Goal: Use online tool/utility

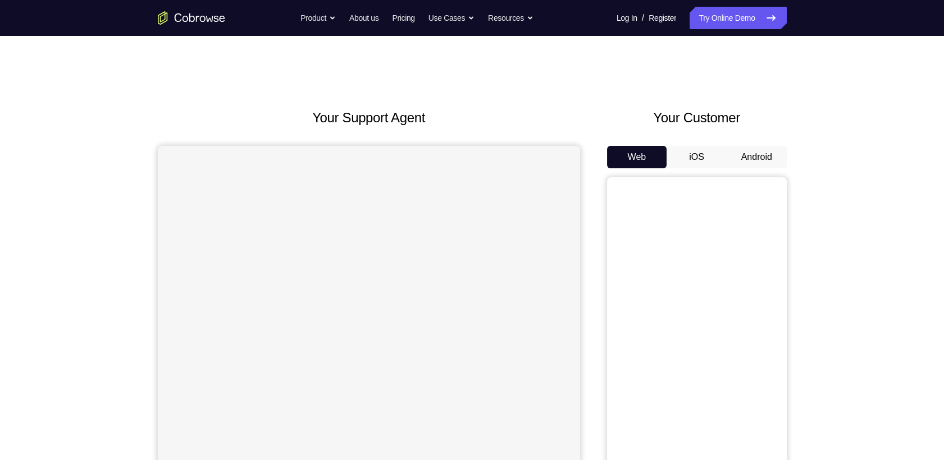
click at [760, 146] on button "Android" at bounding box center [756, 157] width 60 height 22
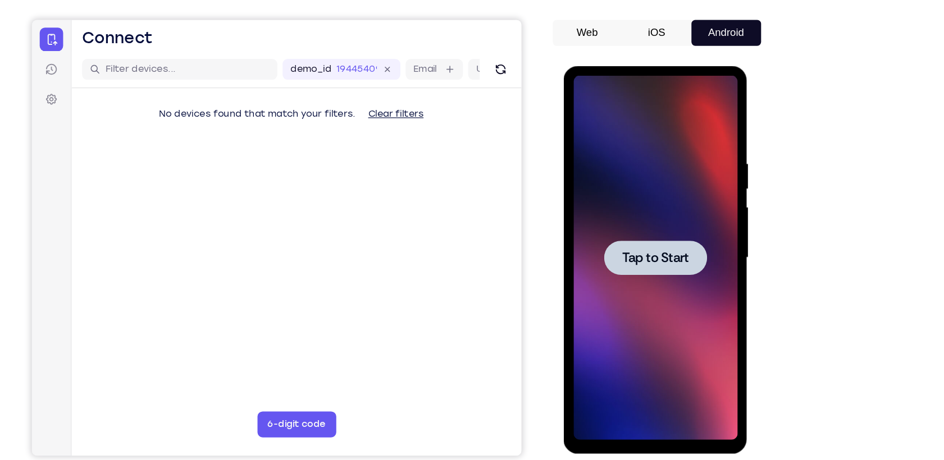
click at [637, 233] on span "Tap to Start" at bounding box center [642, 231] width 57 height 11
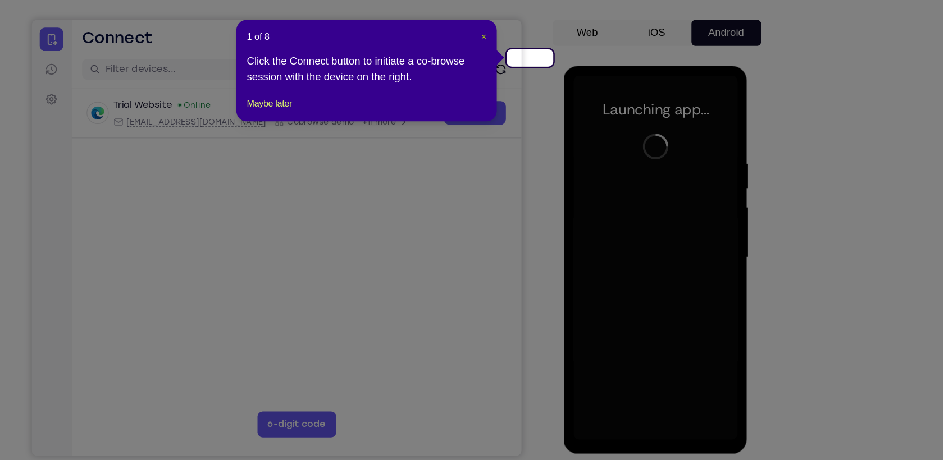
click at [550, 88] on span "×" at bounding box center [547, 89] width 4 height 9
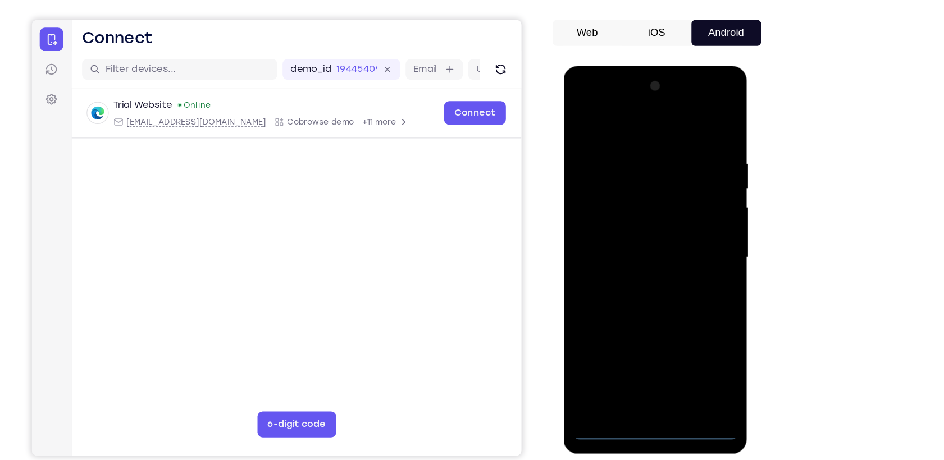
click at [649, 380] on div at bounding box center [642, 232] width 141 height 314
click at [697, 326] on div at bounding box center [642, 232] width 141 height 314
click at [639, 120] on div at bounding box center [642, 232] width 141 height 314
click at [696, 237] on div at bounding box center [642, 232] width 141 height 314
click at [633, 249] on div at bounding box center [642, 232] width 141 height 314
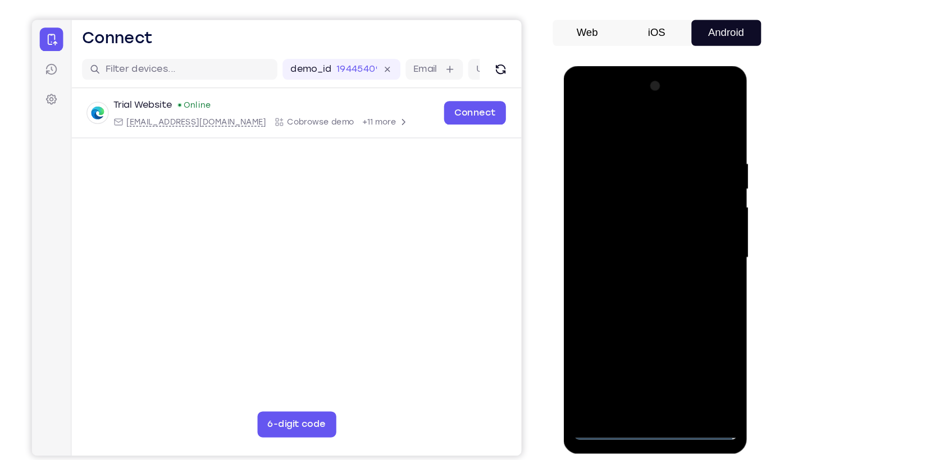
click at [641, 214] on div at bounding box center [642, 232] width 141 height 314
click at [633, 210] on div at bounding box center [642, 232] width 141 height 314
click at [635, 231] on div at bounding box center [642, 232] width 141 height 314
click at [649, 273] on div at bounding box center [642, 232] width 141 height 314
click at [681, 261] on div at bounding box center [642, 232] width 141 height 314
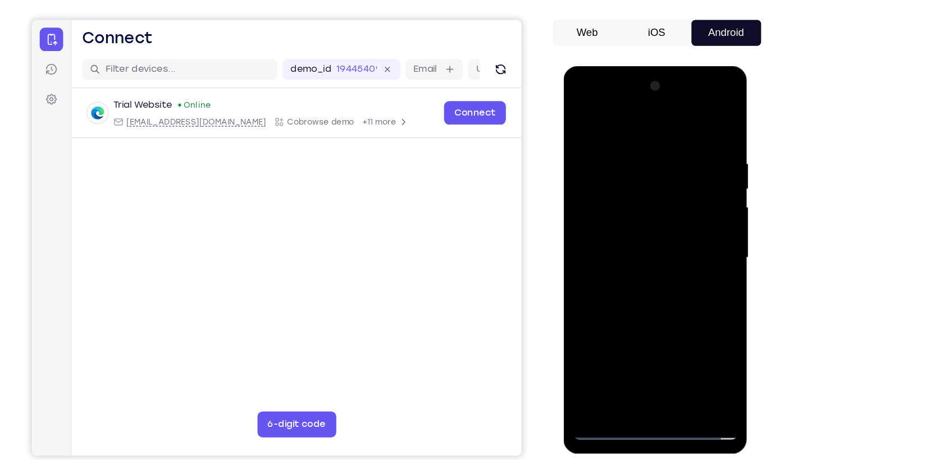
drag, startPoint x: 599, startPoint y: 128, endPoint x: 702, endPoint y: 113, distance: 104.3
click at [702, 113] on div at bounding box center [642, 232] width 141 height 314
click at [701, 240] on div at bounding box center [642, 232] width 141 height 314
click at [666, 234] on div at bounding box center [642, 232] width 141 height 314
click at [664, 273] on div at bounding box center [642, 232] width 141 height 314
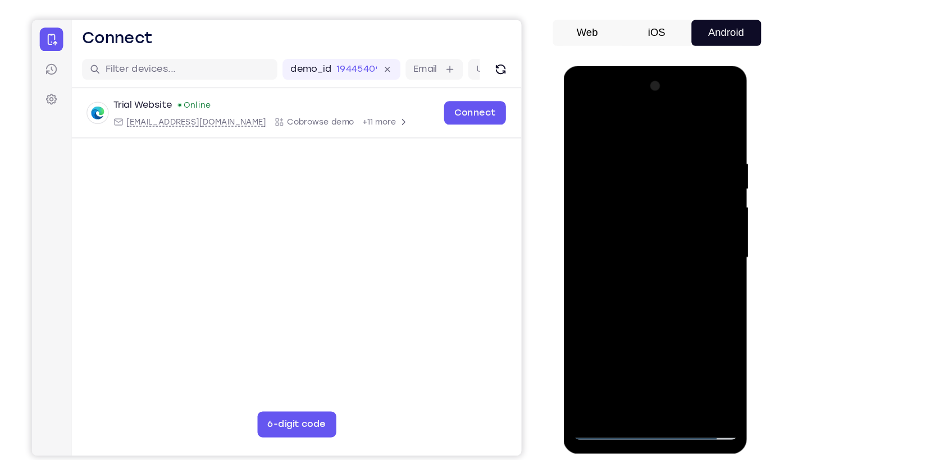
click at [651, 271] on div at bounding box center [642, 232] width 141 height 314
click at [668, 267] on div at bounding box center [642, 232] width 141 height 314
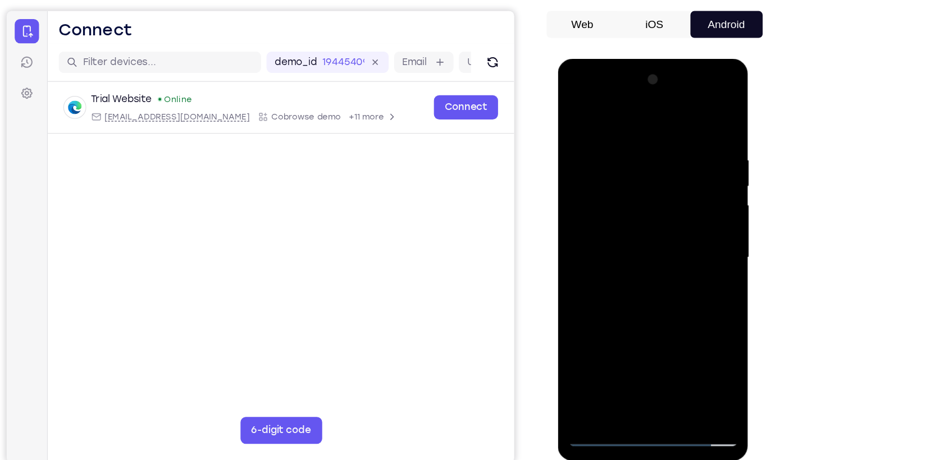
scroll to position [71, 0]
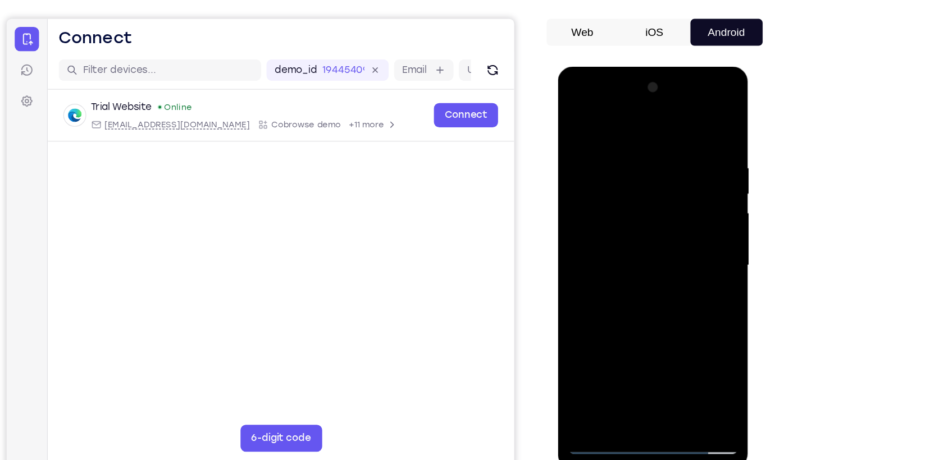
drag, startPoint x: 666, startPoint y: 187, endPoint x: 669, endPoint y: 294, distance: 106.7
click at [669, 294] on div at bounding box center [636, 232] width 141 height 314
click at [631, 224] on div at bounding box center [636, 232] width 141 height 314
click at [601, 242] on div at bounding box center [636, 232] width 141 height 314
click at [597, 203] on div at bounding box center [636, 232] width 141 height 314
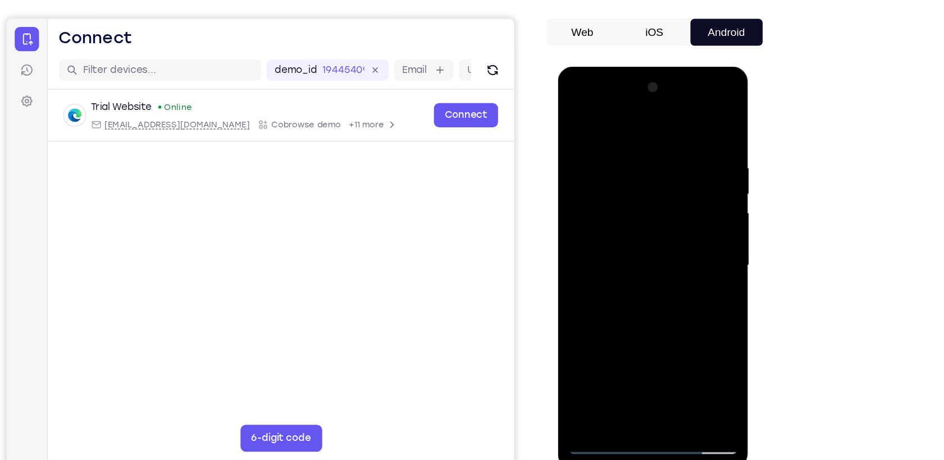
click at [612, 229] on div at bounding box center [636, 232] width 141 height 314
click at [635, 263] on div at bounding box center [636, 232] width 141 height 314
click at [648, 268] on div at bounding box center [636, 232] width 141 height 314
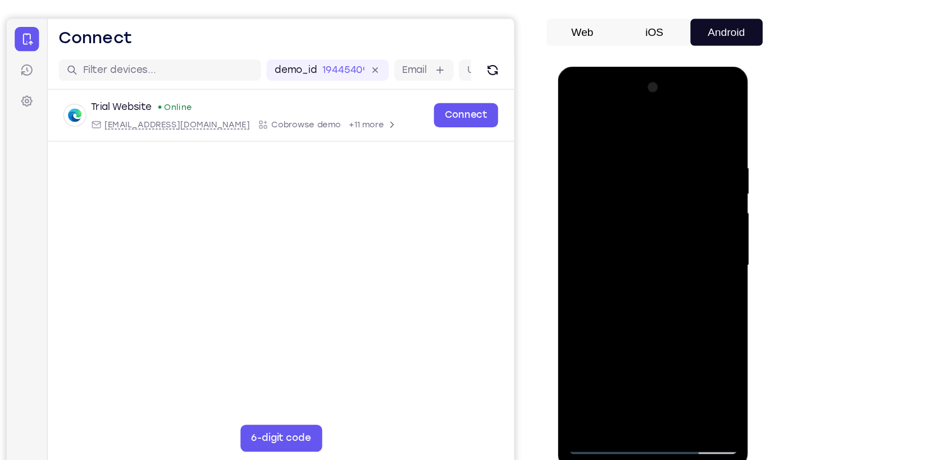
click at [648, 268] on div at bounding box center [636, 232] width 141 height 314
drag, startPoint x: 598, startPoint y: 124, endPoint x: 802, endPoint y: 127, distance: 203.8
click at [717, 127] on html "Online web based iOS Simulators and Android Emulators. Run iPhone, iPad, Mobile…" at bounding box center [637, 235] width 160 height 337
click at [683, 254] on div at bounding box center [636, 232] width 141 height 314
click at [695, 214] on div at bounding box center [636, 232] width 141 height 314
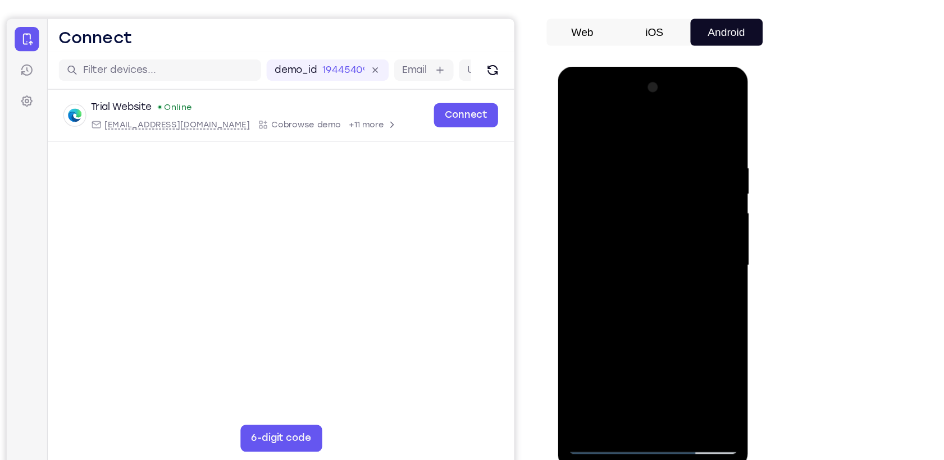
click at [600, 186] on div at bounding box center [636, 232] width 141 height 314
click at [634, 237] on div at bounding box center [636, 232] width 141 height 314
click at [646, 266] on div at bounding box center [636, 232] width 141 height 314
drag, startPoint x: 640, startPoint y: 228, endPoint x: 646, endPoint y: 390, distance: 161.2
click at [646, 390] on div at bounding box center [636, 234] width 159 height 335
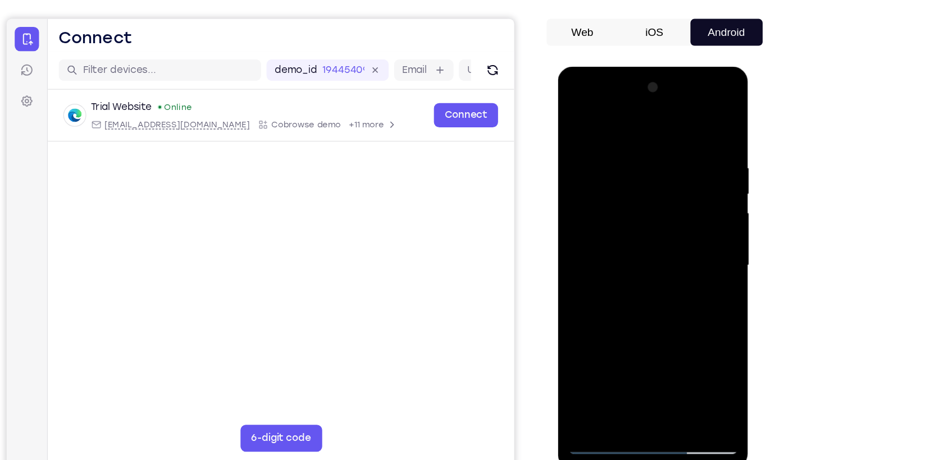
click at [638, 278] on div at bounding box center [636, 232] width 141 height 314
drag, startPoint x: 652, startPoint y: 307, endPoint x: 676, endPoint y: 212, distance: 98.0
click at [676, 212] on div at bounding box center [636, 232] width 141 height 314
click at [696, 189] on div at bounding box center [636, 232] width 141 height 314
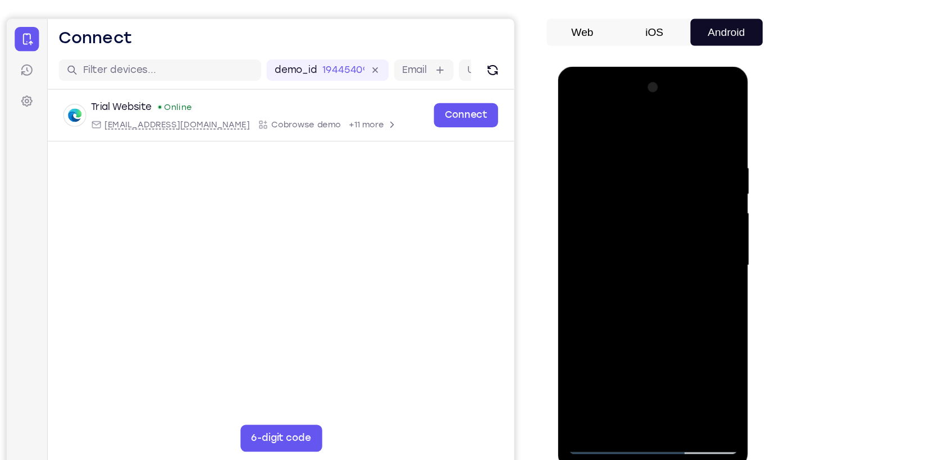
click at [575, 294] on div at bounding box center [636, 232] width 141 height 314
click at [670, 368] on div at bounding box center [636, 232] width 141 height 314
click at [649, 299] on div at bounding box center [636, 232] width 141 height 314
click at [652, 236] on div at bounding box center [636, 232] width 141 height 314
click at [623, 358] on div at bounding box center [636, 232] width 141 height 314
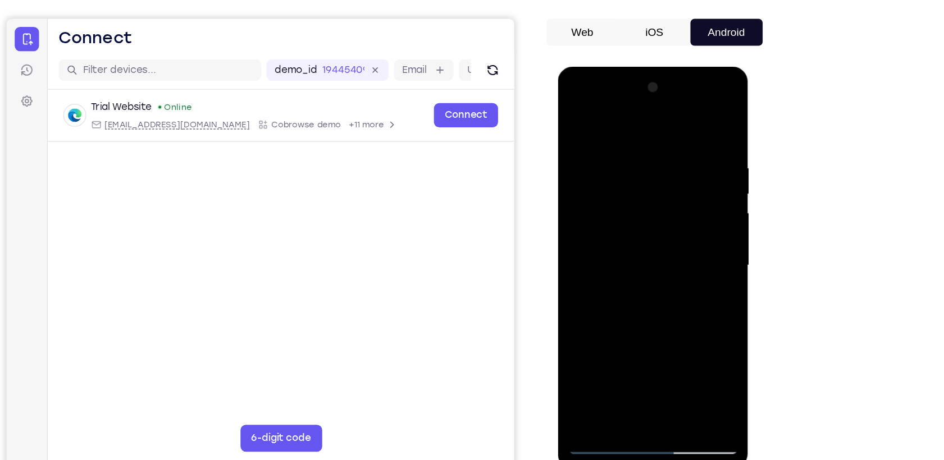
click at [694, 344] on div at bounding box center [636, 232] width 141 height 314
click at [696, 338] on div at bounding box center [636, 232] width 141 height 314
click at [575, 118] on div at bounding box center [636, 232] width 141 height 314
click at [625, 244] on div at bounding box center [636, 232] width 141 height 314
click at [619, 284] on div at bounding box center [636, 232] width 141 height 314
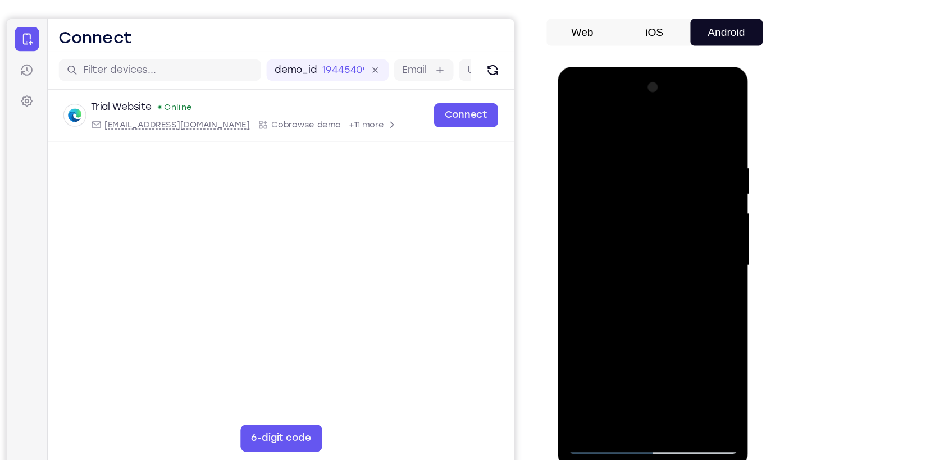
drag, startPoint x: 658, startPoint y: 317, endPoint x: 676, endPoint y: 212, distance: 106.5
click at [676, 212] on div at bounding box center [636, 232] width 141 height 314
drag, startPoint x: 645, startPoint y: 180, endPoint x: 656, endPoint y: 272, distance: 92.7
click at [656, 272] on div at bounding box center [636, 232] width 141 height 314
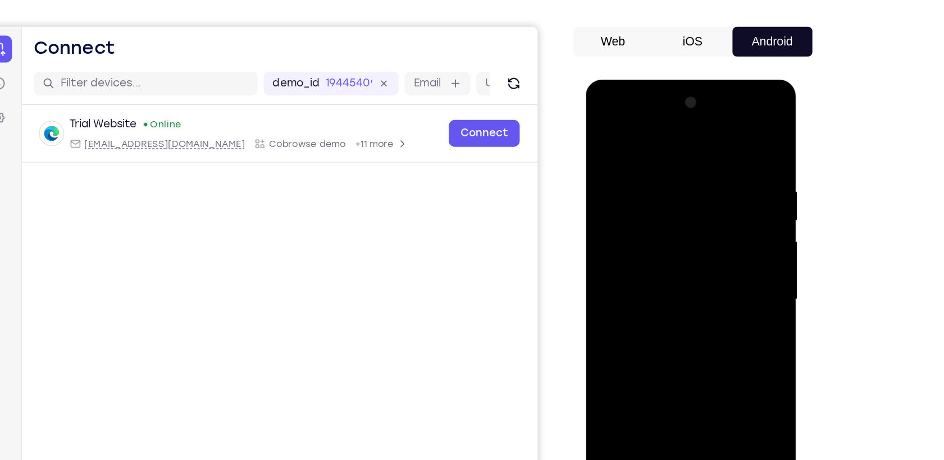
click at [607, 134] on div at bounding box center [664, 245] width 141 height 314
click at [694, 379] on div at bounding box center [664, 245] width 141 height 314
click at [669, 263] on div at bounding box center [664, 245] width 141 height 314
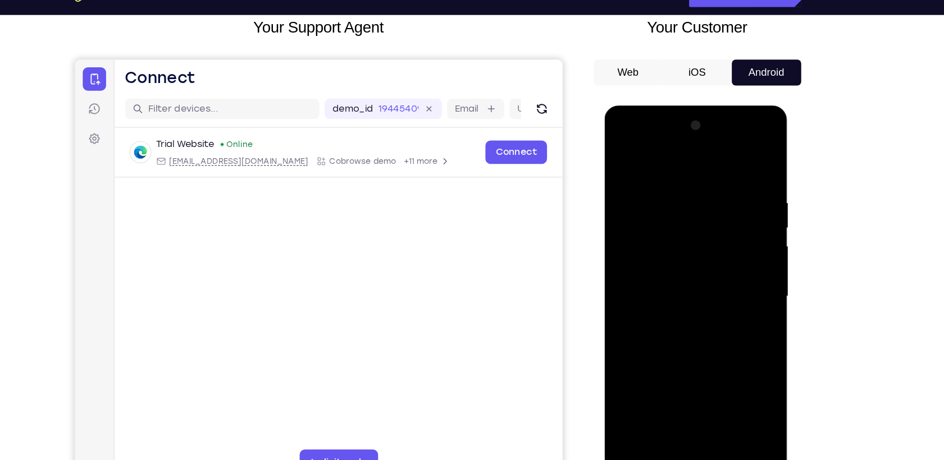
click at [660, 399] on div at bounding box center [682, 271] width 141 height 314
click at [623, 156] on div at bounding box center [682, 271] width 141 height 314
click at [627, 159] on div at bounding box center [682, 271] width 141 height 314
click at [662, 181] on div at bounding box center [682, 271] width 141 height 314
click at [733, 272] on div at bounding box center [682, 271] width 141 height 314
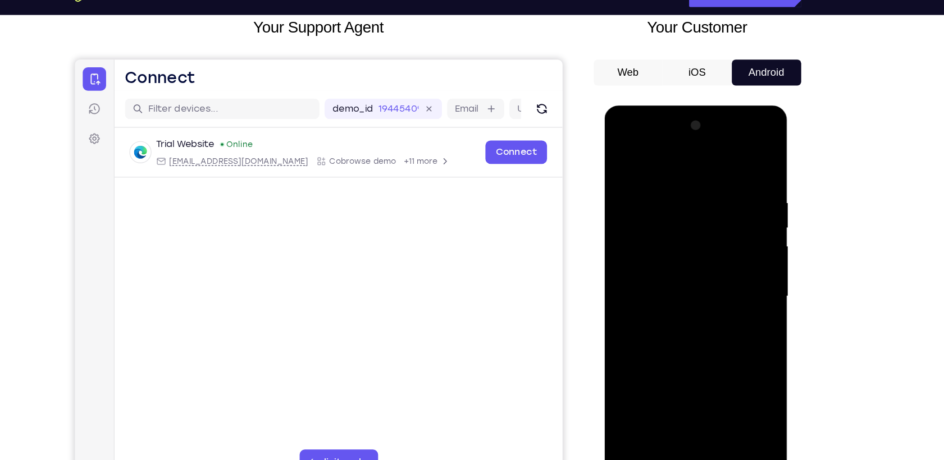
click at [733, 272] on div at bounding box center [682, 271] width 141 height 314
click at [630, 305] on div at bounding box center [682, 271] width 141 height 314
click at [643, 303] on div at bounding box center [682, 271] width 141 height 314
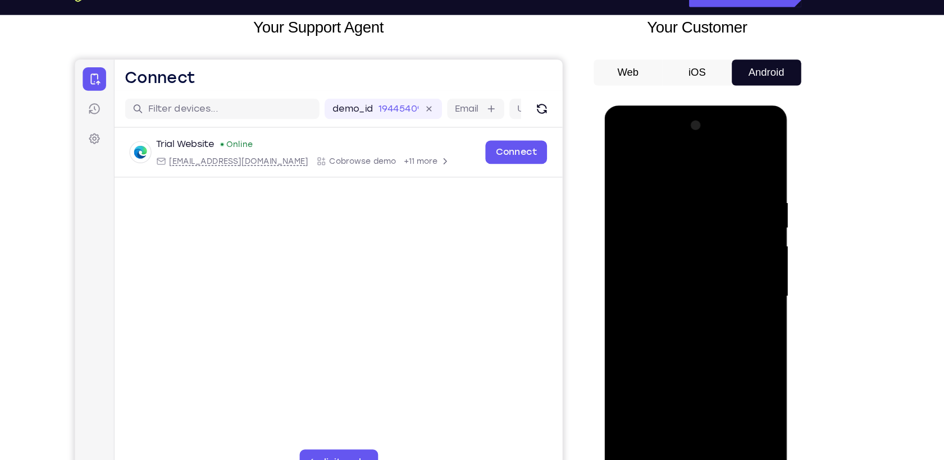
click at [628, 267] on div at bounding box center [682, 271] width 141 height 314
click at [626, 264] on div at bounding box center [682, 271] width 141 height 314
click at [735, 264] on div at bounding box center [682, 271] width 141 height 314
click at [728, 304] on div at bounding box center [682, 271] width 141 height 314
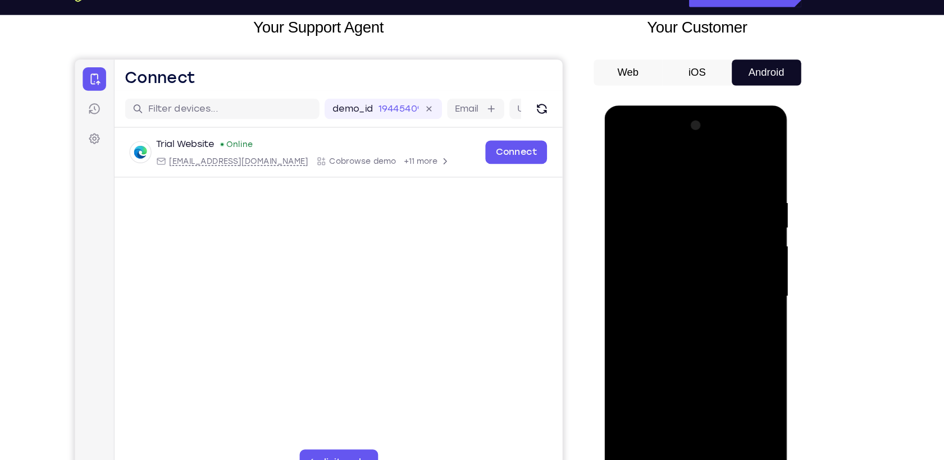
click at [635, 285] on div at bounding box center [682, 271] width 141 height 314
click at [639, 312] on div at bounding box center [682, 271] width 141 height 314
click at [738, 309] on div at bounding box center [682, 271] width 141 height 314
click at [743, 397] on div at bounding box center [682, 271] width 141 height 314
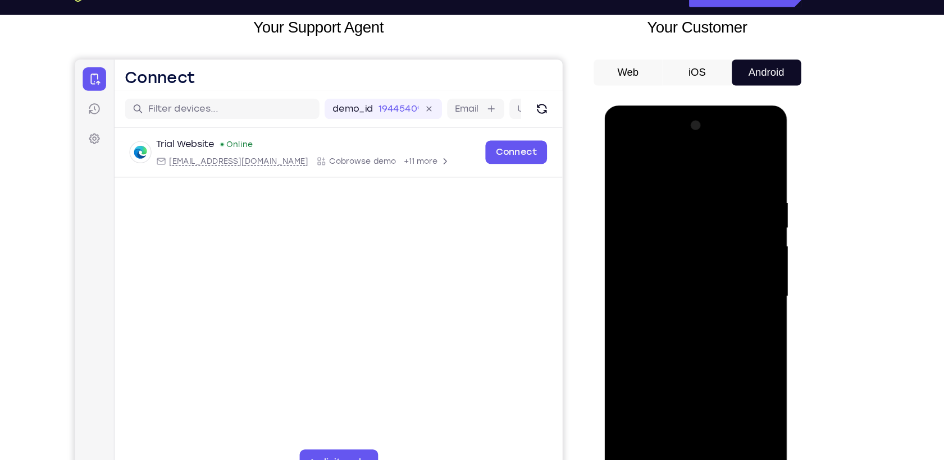
click at [735, 235] on div at bounding box center [682, 271] width 141 height 314
click at [729, 240] on div at bounding box center [682, 271] width 141 height 314
click at [739, 397] on div at bounding box center [682, 271] width 141 height 314
click at [740, 165] on div at bounding box center [682, 271] width 141 height 314
click at [702, 180] on div at bounding box center [682, 271] width 141 height 314
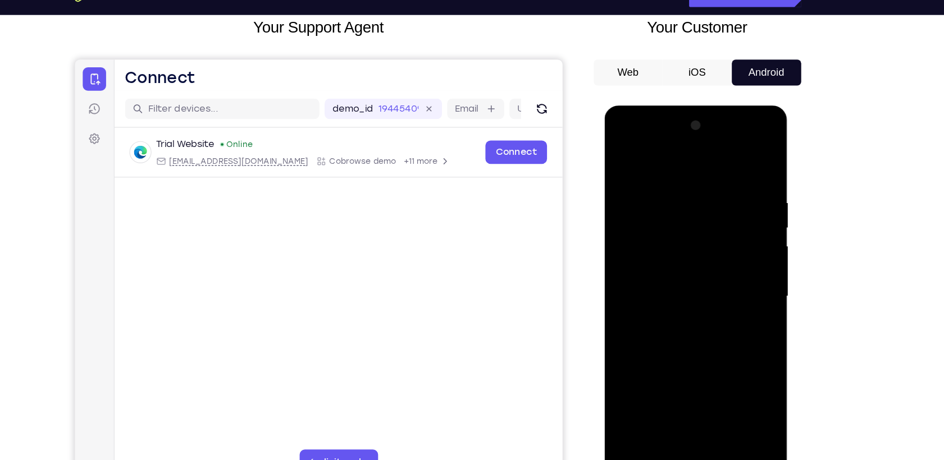
click at [736, 231] on div at bounding box center [682, 271] width 141 height 314
click at [632, 259] on div at bounding box center [682, 271] width 141 height 314
click at [730, 239] on div at bounding box center [682, 271] width 141 height 314
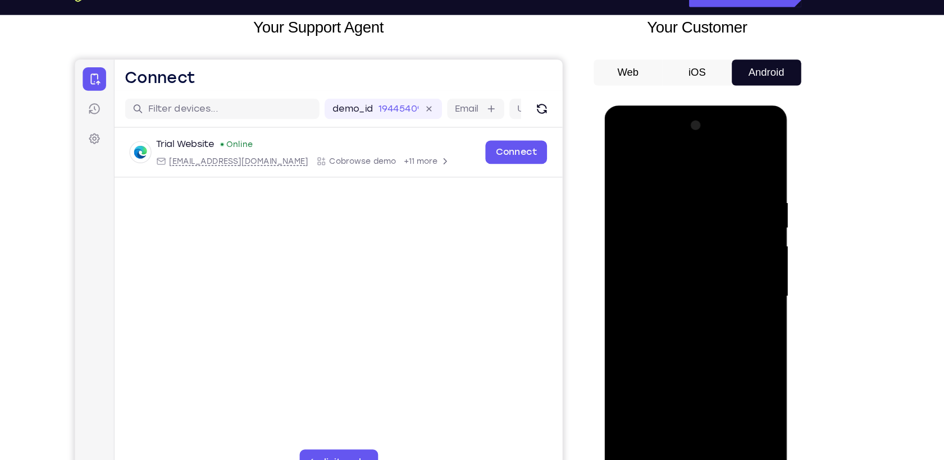
click at [730, 239] on div at bounding box center [682, 271] width 141 height 314
click at [740, 164] on div at bounding box center [682, 271] width 141 height 314
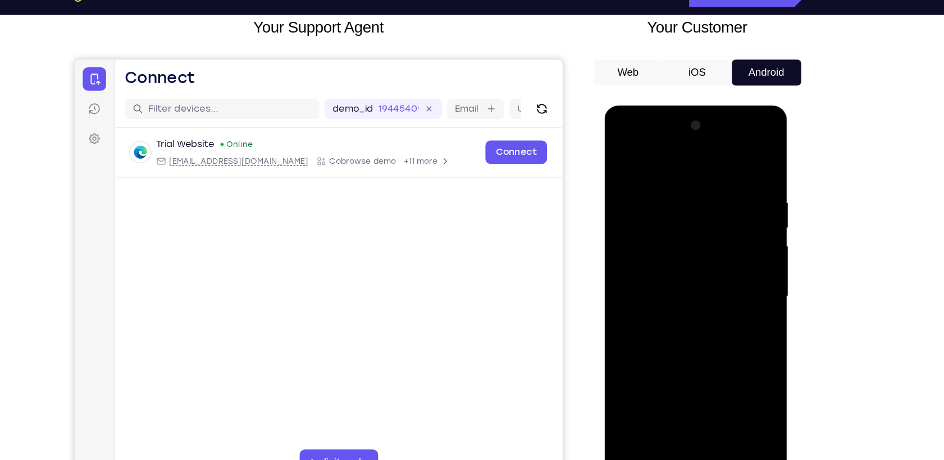
click at [696, 179] on div at bounding box center [682, 271] width 141 height 314
click at [733, 257] on div at bounding box center [682, 271] width 141 height 314
click at [740, 160] on div at bounding box center [682, 271] width 141 height 314
drag, startPoint x: 681, startPoint y: 167, endPoint x: 696, endPoint y: 411, distance: 244.6
click at [696, 411] on div at bounding box center [682, 271] width 141 height 314
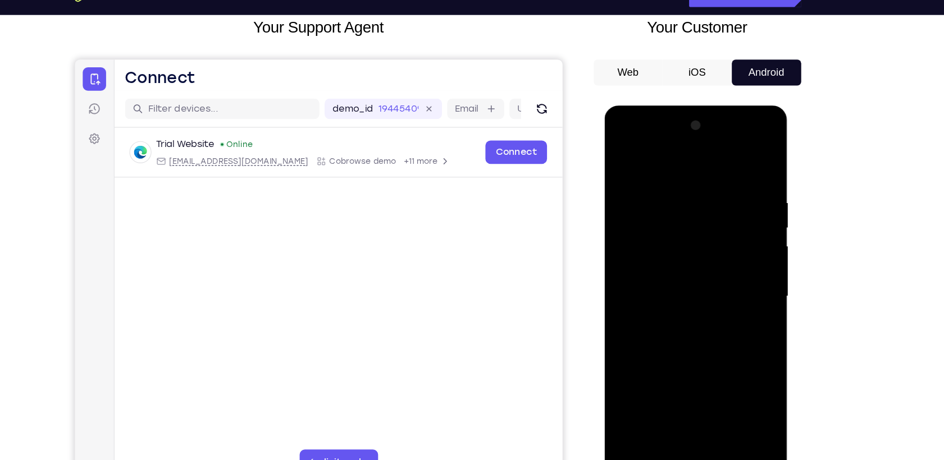
click at [697, 174] on div at bounding box center [682, 271] width 141 height 314
click at [740, 164] on div at bounding box center [682, 271] width 141 height 314
click at [740, 404] on div at bounding box center [682, 271] width 141 height 314
drag, startPoint x: 733, startPoint y: 181, endPoint x: 665, endPoint y: 187, distance: 68.2
click at [665, 187] on div at bounding box center [682, 271] width 141 height 314
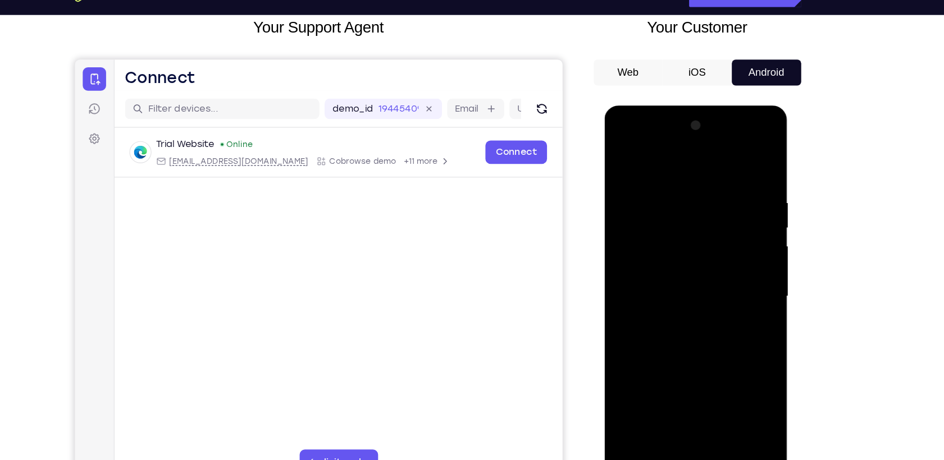
drag, startPoint x: 733, startPoint y: 190, endPoint x: 649, endPoint y: 194, distance: 83.7
click at [649, 194] on div at bounding box center [682, 271] width 141 height 314
drag, startPoint x: 733, startPoint y: 185, endPoint x: 642, endPoint y: 187, distance: 91.0
click at [642, 187] on div at bounding box center [682, 271] width 141 height 314
